Goal: Information Seeking & Learning: Learn about a topic

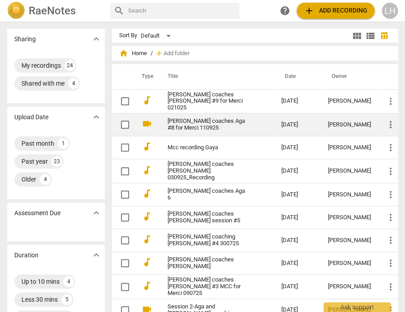
click at [197, 121] on link "[PERSON_NAME] coaches Aga #8 for Merci 110925" at bounding box center [207, 124] width 81 height 13
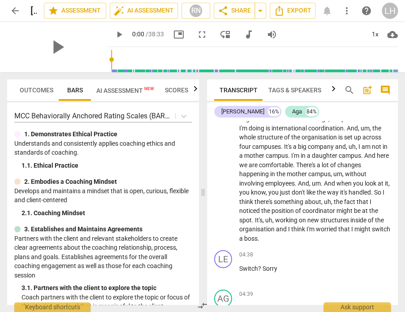
scroll to position [625, 0]
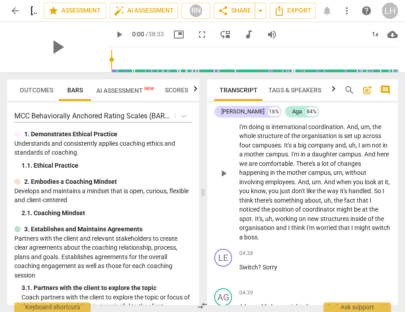
click at [254, 202] on span "think" at bounding box center [246, 200] width 15 height 7
click at [227, 169] on span "play_arrow" at bounding box center [223, 173] width 11 height 11
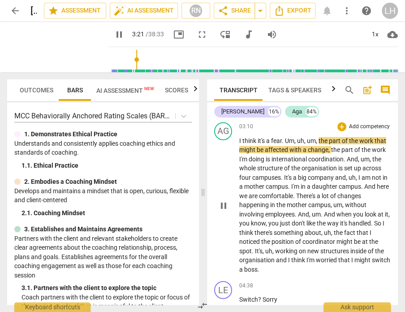
scroll to position [596, 0]
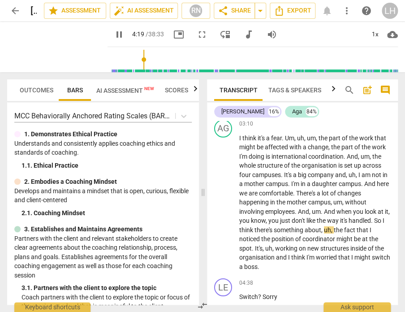
drag, startPoint x: 126, startPoint y: 58, endPoint x: 133, endPoint y: 58, distance: 7.2
click at [133, 58] on input "range" at bounding box center [254, 59] width 287 height 29
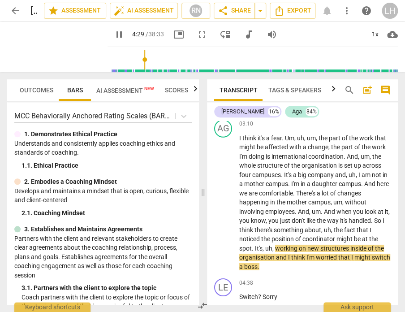
drag, startPoint x: 109, startPoint y: 34, endPoint x: 107, endPoint y: 42, distance: 7.8
click at [114, 34] on span "pause" at bounding box center [119, 34] width 11 height 11
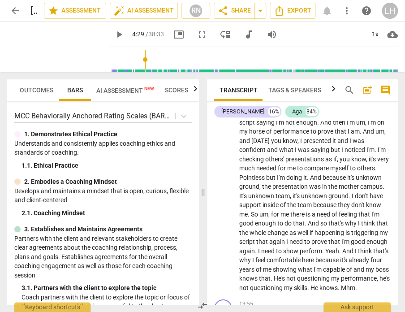
scroll to position [2197, 0]
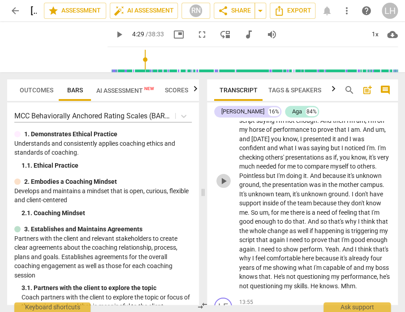
click at [222, 177] on span "play_arrow" at bounding box center [223, 181] width 11 height 11
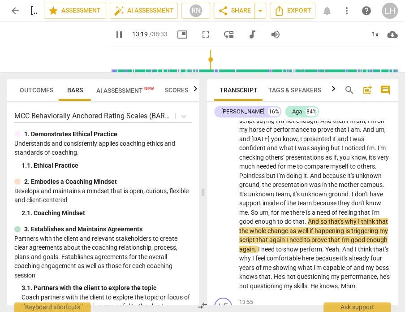
drag, startPoint x: 192, startPoint y: 60, endPoint x: 203, endPoint y: 63, distance: 11.6
click at [203, 63] on input "range" at bounding box center [254, 59] width 287 height 29
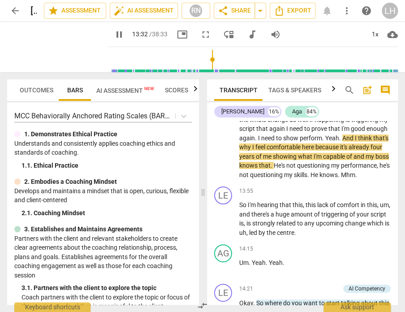
scroll to position [2317, 0]
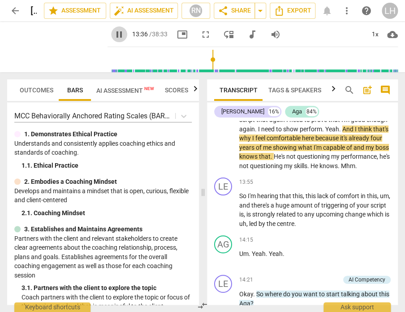
click at [114, 35] on span "pause" at bounding box center [119, 34] width 11 height 11
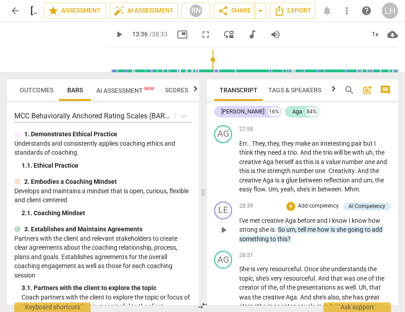
scroll to position [4091, 0]
click at [240, 265] on span "She" at bounding box center [245, 268] width 12 height 7
click at [114, 33] on span "play_arrow" at bounding box center [119, 34] width 11 height 11
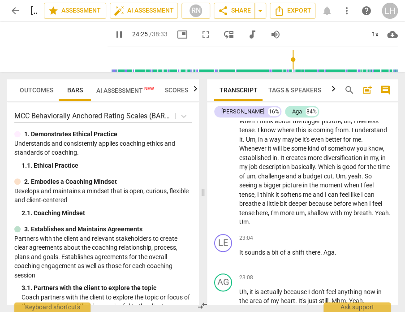
drag, startPoint x: 206, startPoint y: 59, endPoint x: 290, endPoint y: 61, distance: 83.8
click at [290, 61] on input "range" at bounding box center [254, 59] width 287 height 29
drag, startPoint x: 291, startPoint y: 59, endPoint x: 317, endPoint y: 60, distance: 26.0
click at [317, 60] on input "range" at bounding box center [254, 59] width 287 height 29
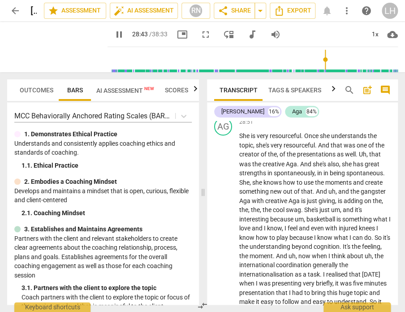
click at [321, 60] on input "range" at bounding box center [254, 59] width 287 height 29
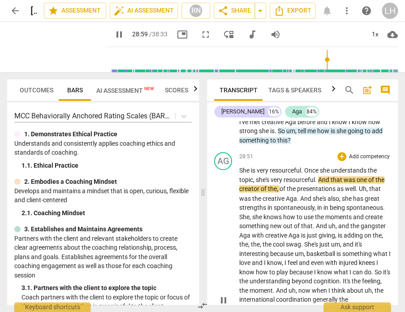
scroll to position [4195, 0]
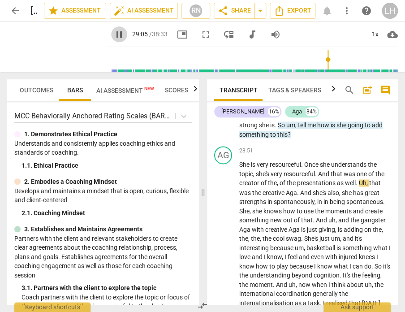
click at [114, 34] on span "pause" at bounding box center [119, 34] width 11 height 11
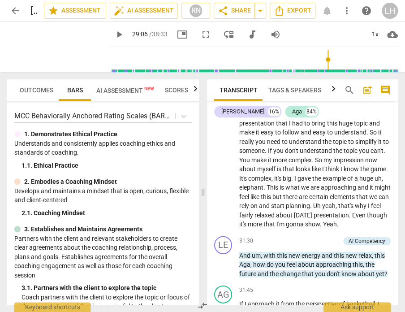
scroll to position [4394, 0]
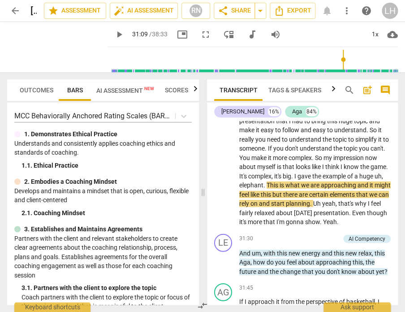
drag, startPoint x: 326, startPoint y: 58, endPoint x: 340, endPoint y: 60, distance: 14.0
click at [340, 60] on input "range" at bounding box center [254, 59] width 287 height 29
click at [114, 34] on span "play_arrow" at bounding box center [119, 34] width 11 height 11
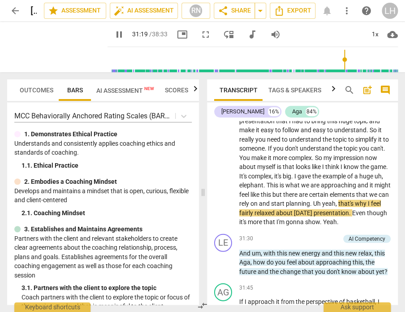
scroll to position [0, 0]
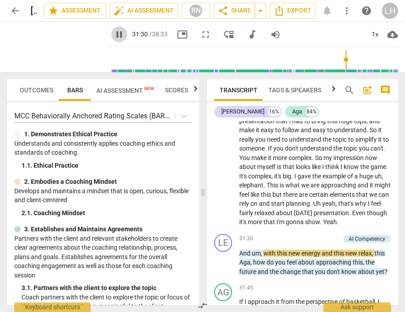
click at [114, 36] on span "pause" at bounding box center [119, 34] width 11 height 11
type input "1891"
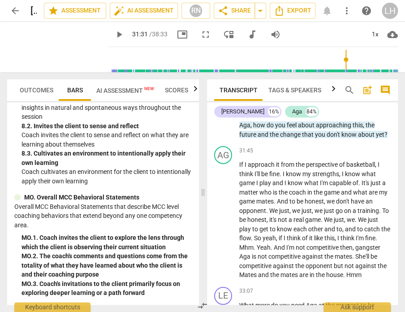
click at [131, 88] on span "AI Assessment New" at bounding box center [125, 90] width 58 height 7
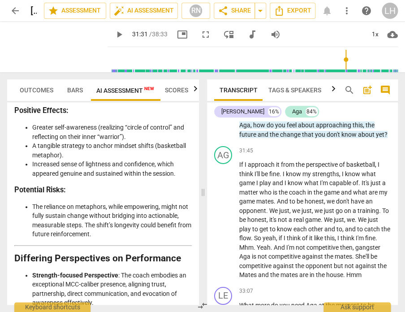
scroll to position [2091, 0]
